Goal: Navigation & Orientation: Understand site structure

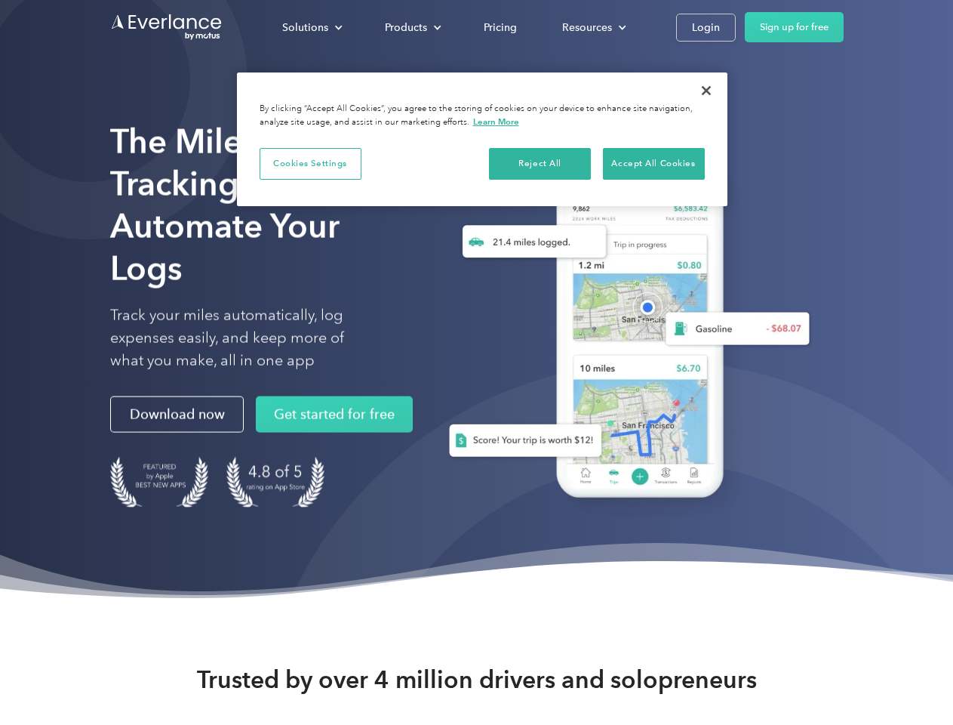
click at [312, 27] on div "Solutions" at bounding box center [305, 27] width 46 height 19
click at [411, 27] on div "Products" at bounding box center [406, 27] width 42 height 19
click at [593, 27] on div "Resources" at bounding box center [587, 27] width 50 height 19
click at [310, 163] on button "Cookies Settings" at bounding box center [311, 164] width 102 height 32
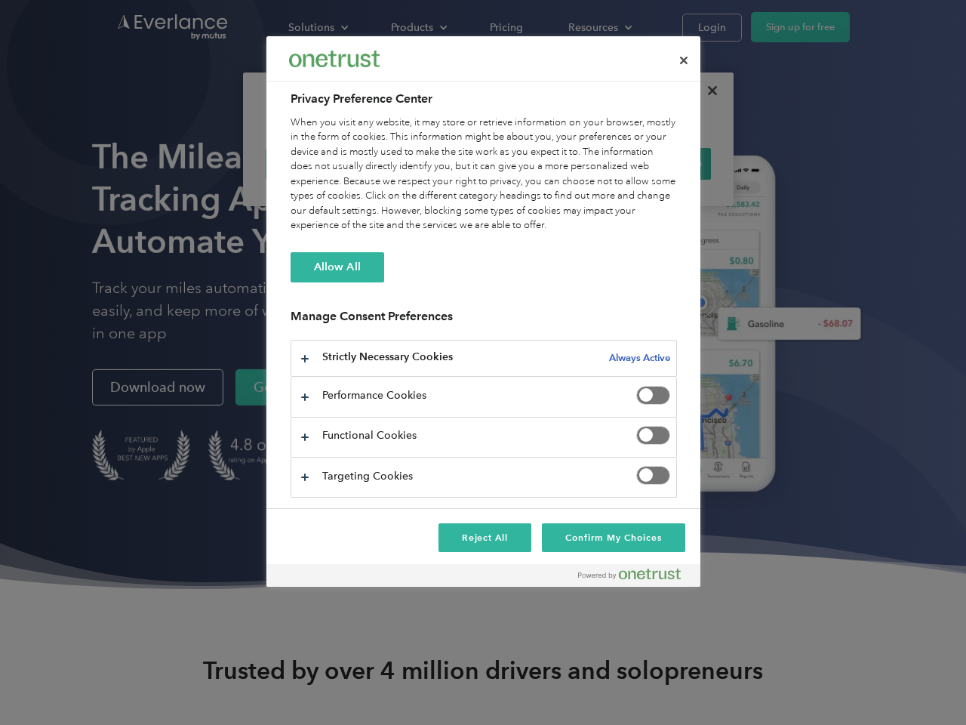
click at [540, 163] on div "When you visit any website, it may store or retrieve information on your browse…" at bounding box center [484, 174] width 386 height 118
click at [654, 163] on div "When you visit any website, it may store or retrieve information on your browse…" at bounding box center [484, 174] width 386 height 118
click at [707, 91] on div at bounding box center [483, 362] width 966 height 725
